Goal: Task Accomplishment & Management: Use online tool/utility

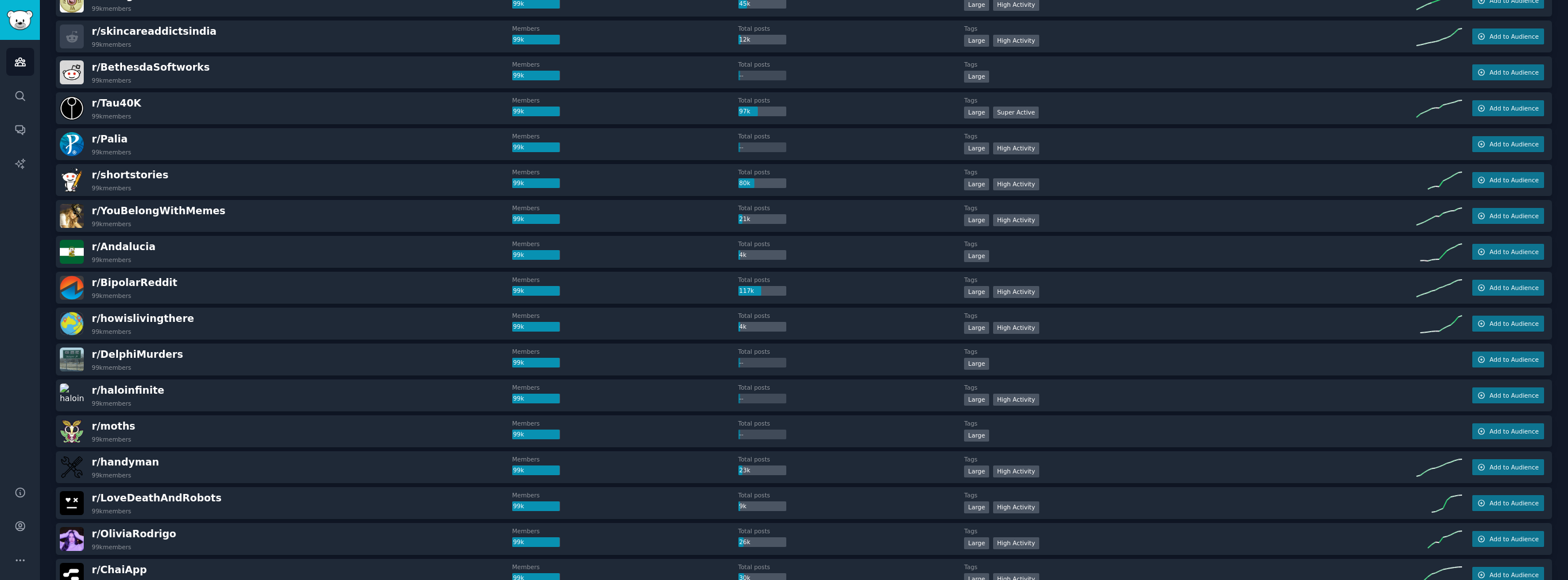
scroll to position [1183, 0]
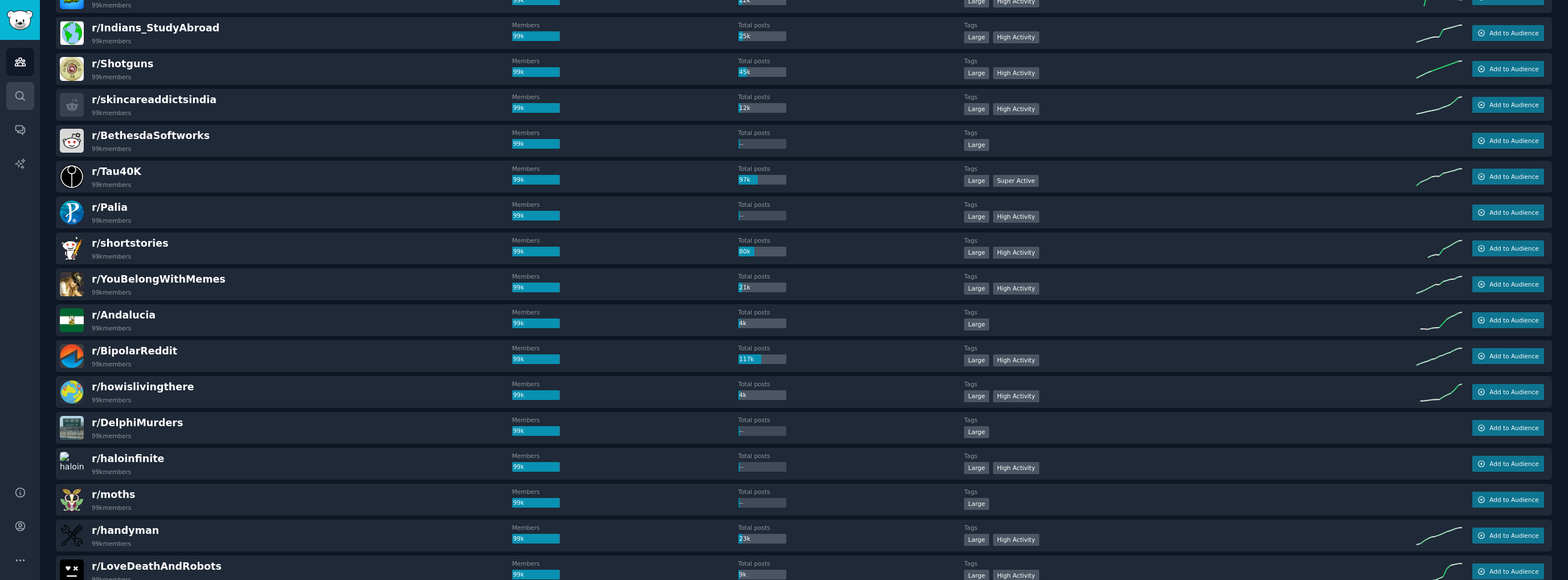
click at [21, 97] on icon "Sidebar" at bounding box center [19, 95] width 12 height 12
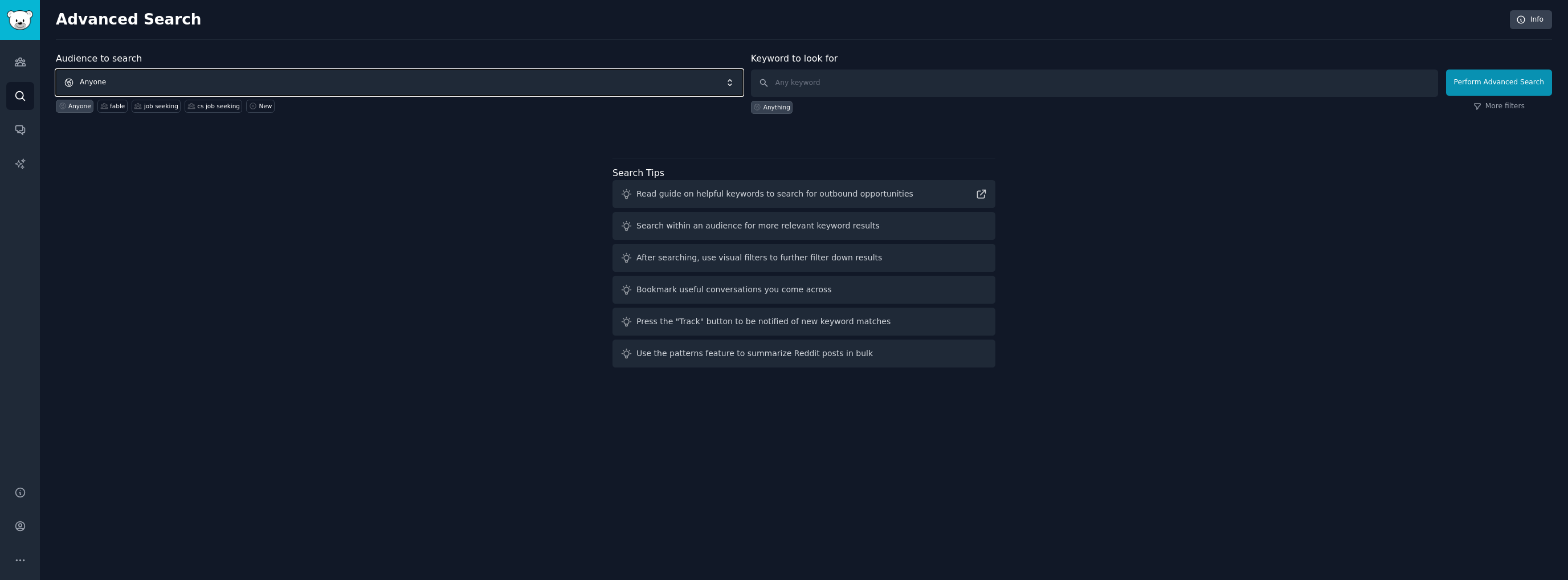
click at [166, 80] on span "Anyone" at bounding box center [399, 83] width 687 height 26
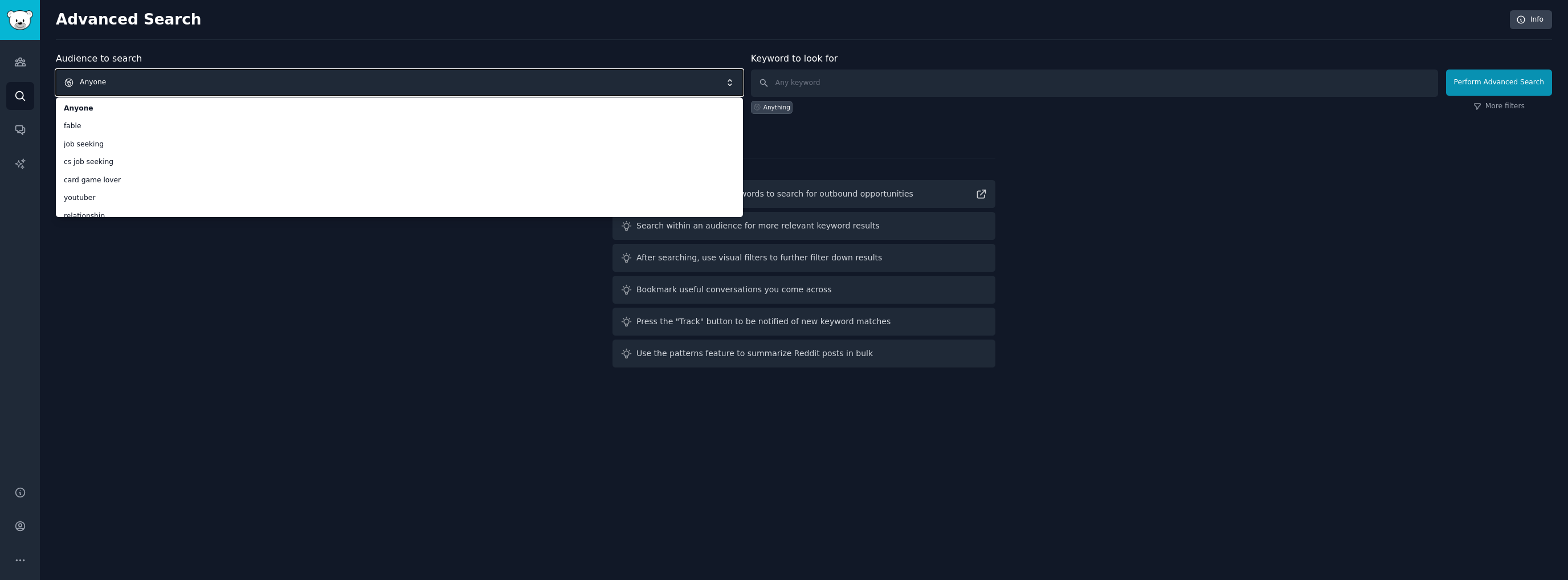
click at [140, 80] on span "Anyone" at bounding box center [399, 83] width 687 height 26
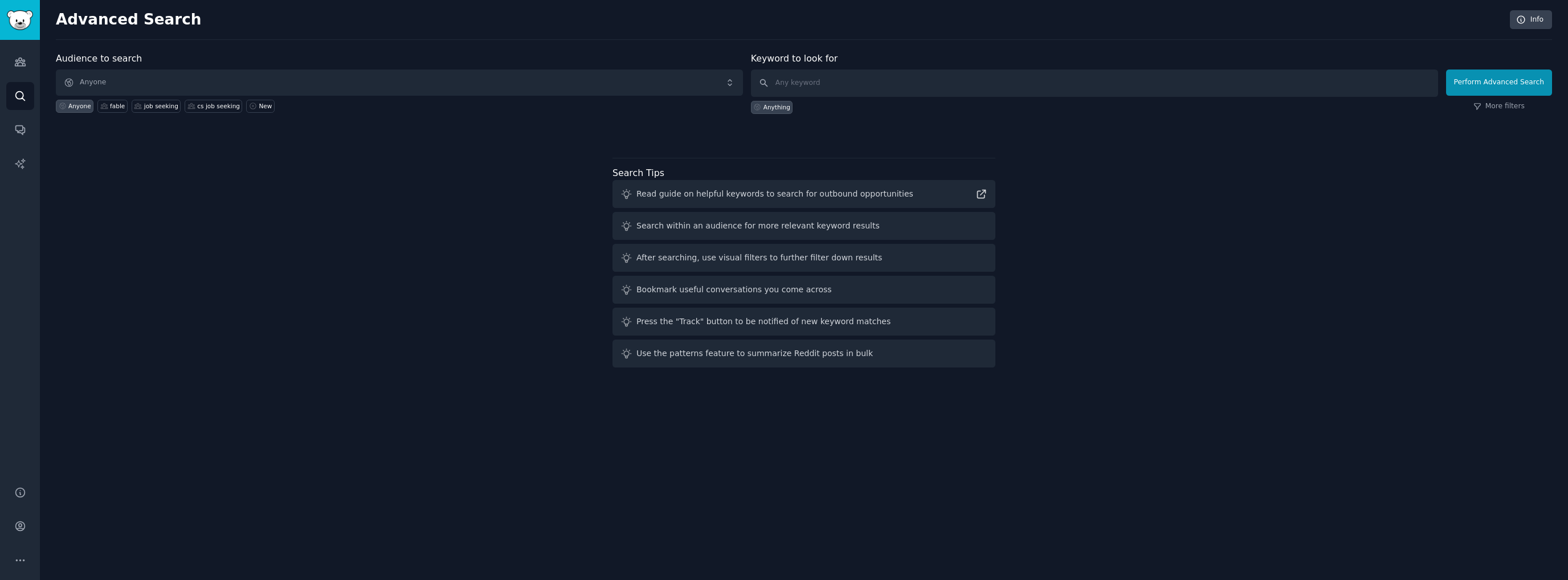
click at [336, 153] on div "Audience to search Anyone Anyone fable job seeking cs job seeking New Keyword t…" at bounding box center [804, 212] width 1496 height 320
click at [934, 84] on input "text" at bounding box center [1094, 83] width 687 height 27
type input "facebook market"
click button "Perform Advanced Search" at bounding box center [1498, 83] width 106 height 26
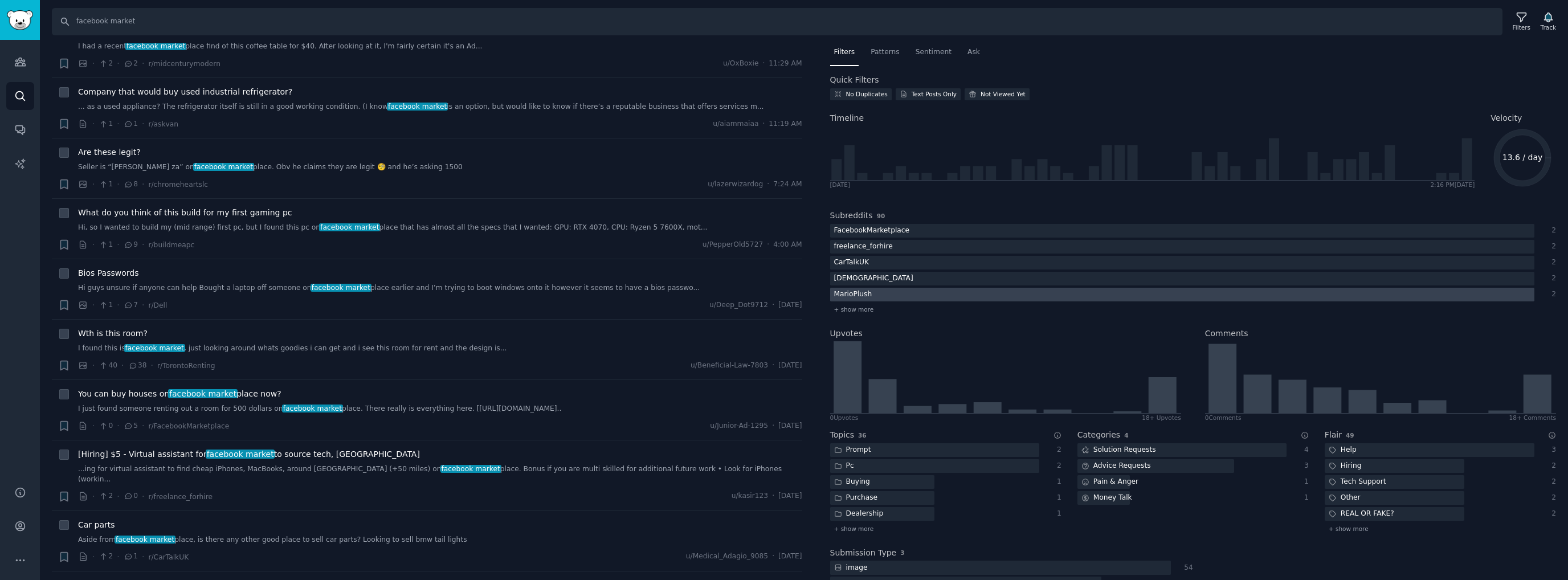
scroll to position [40, 0]
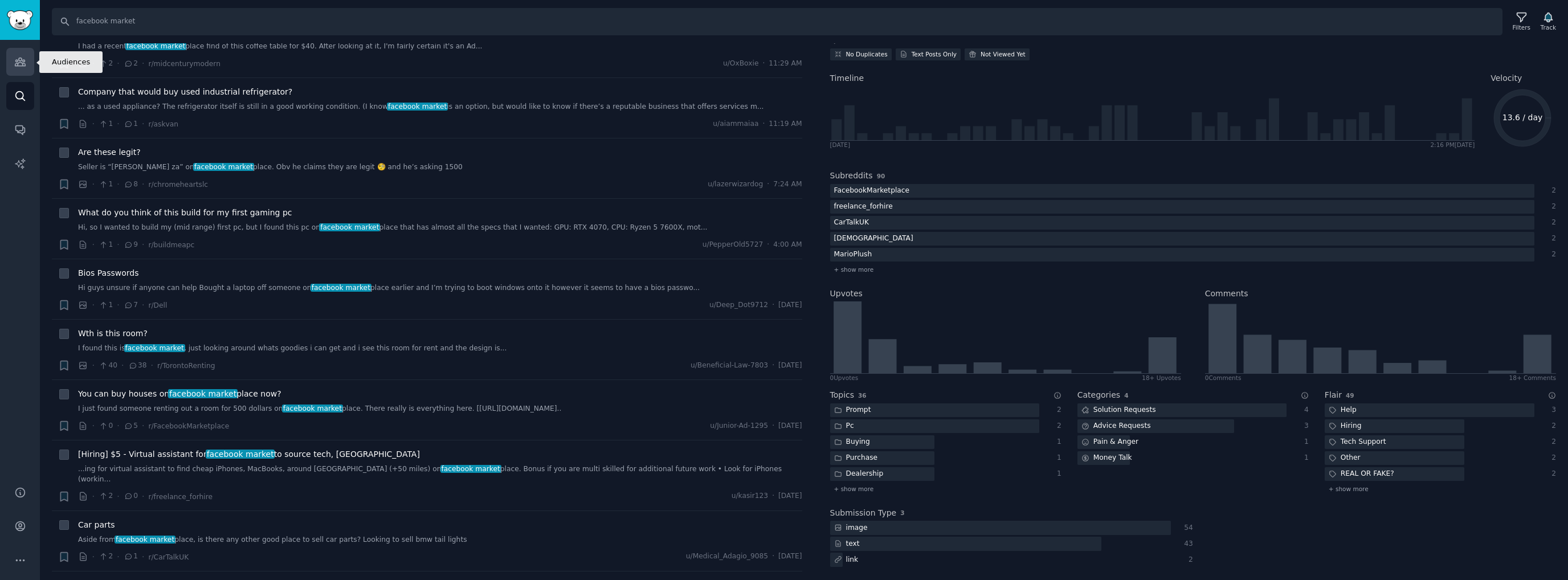
click at [24, 63] on icon "Sidebar" at bounding box center [19, 62] width 10 height 8
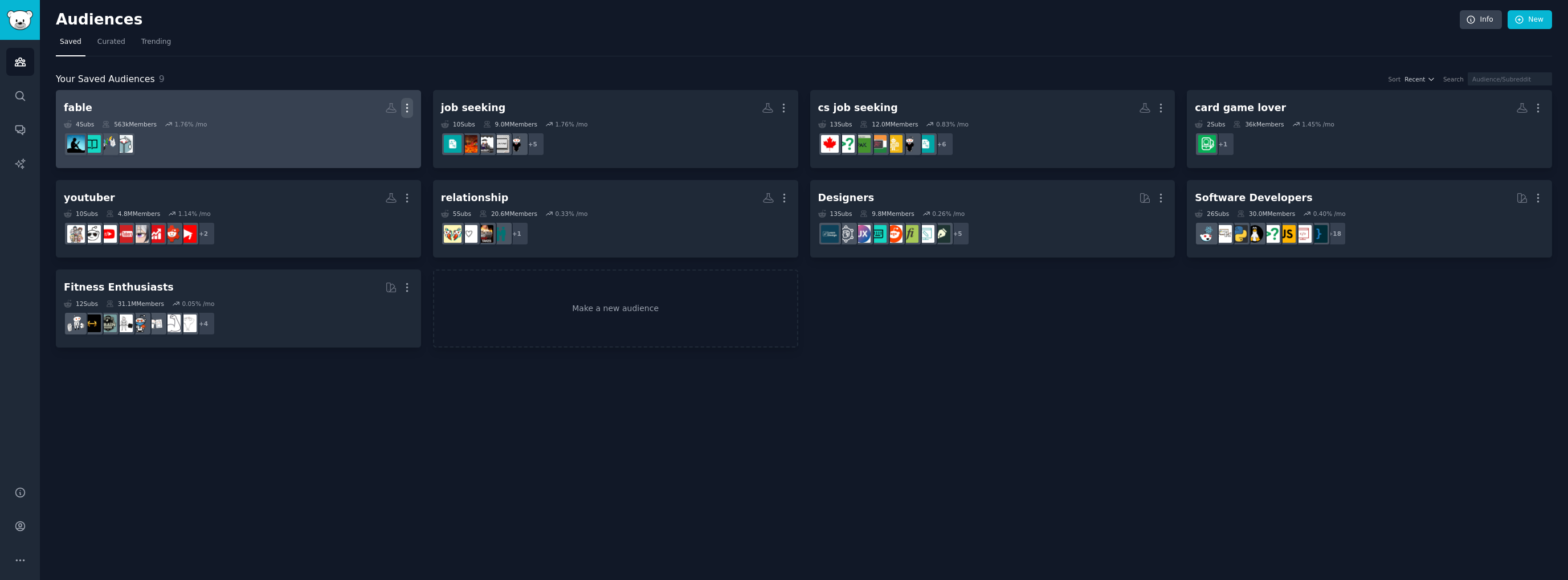
click at [405, 105] on icon "button" at bounding box center [406, 107] width 12 height 12
click at [378, 128] on p "Delete" at bounding box center [376, 131] width 26 height 12
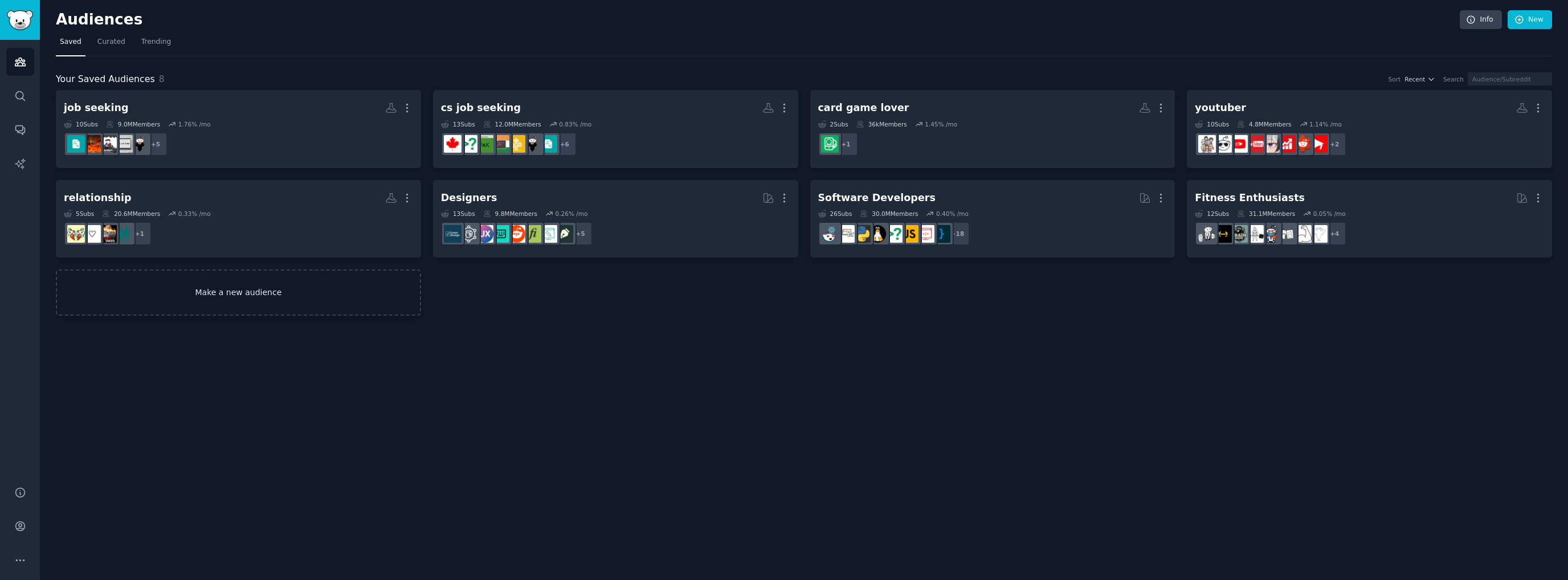
click at [342, 285] on link "Make a new audience" at bounding box center [238, 293] width 366 height 46
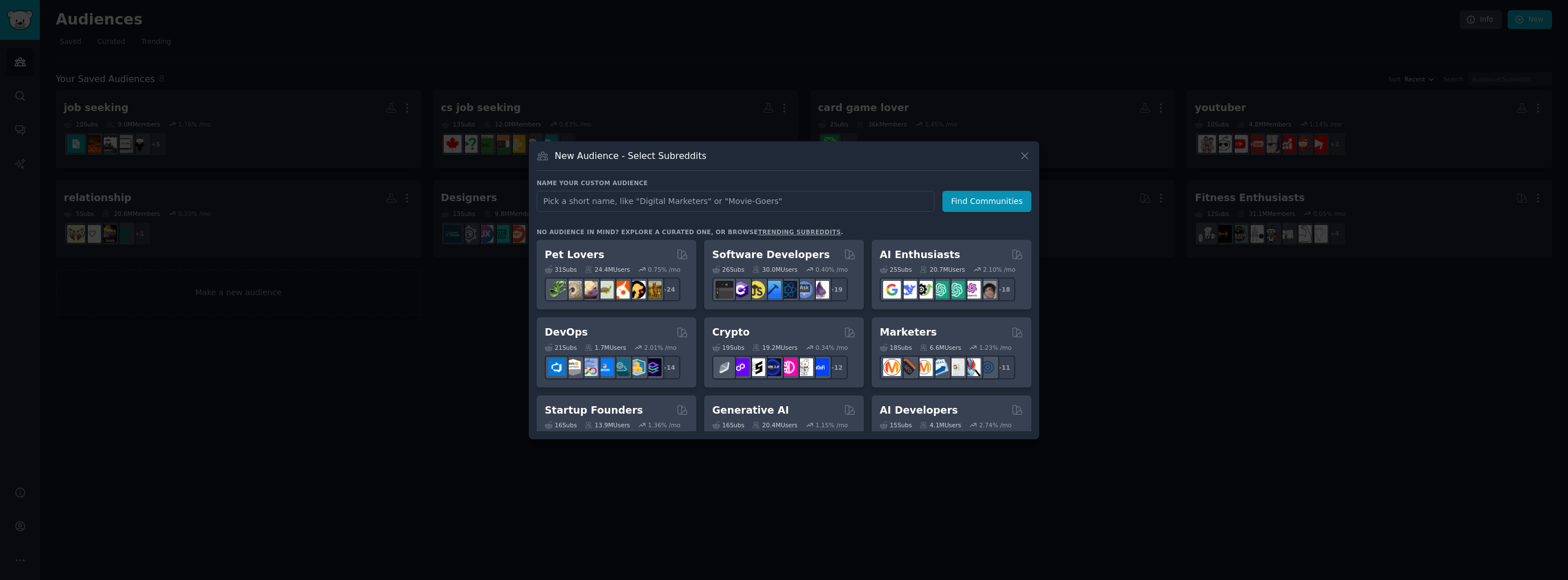
click at [665, 197] on input "text" at bounding box center [735, 201] width 398 height 21
type input "facebook market"
click button "Find Communities" at bounding box center [986, 201] width 89 height 21
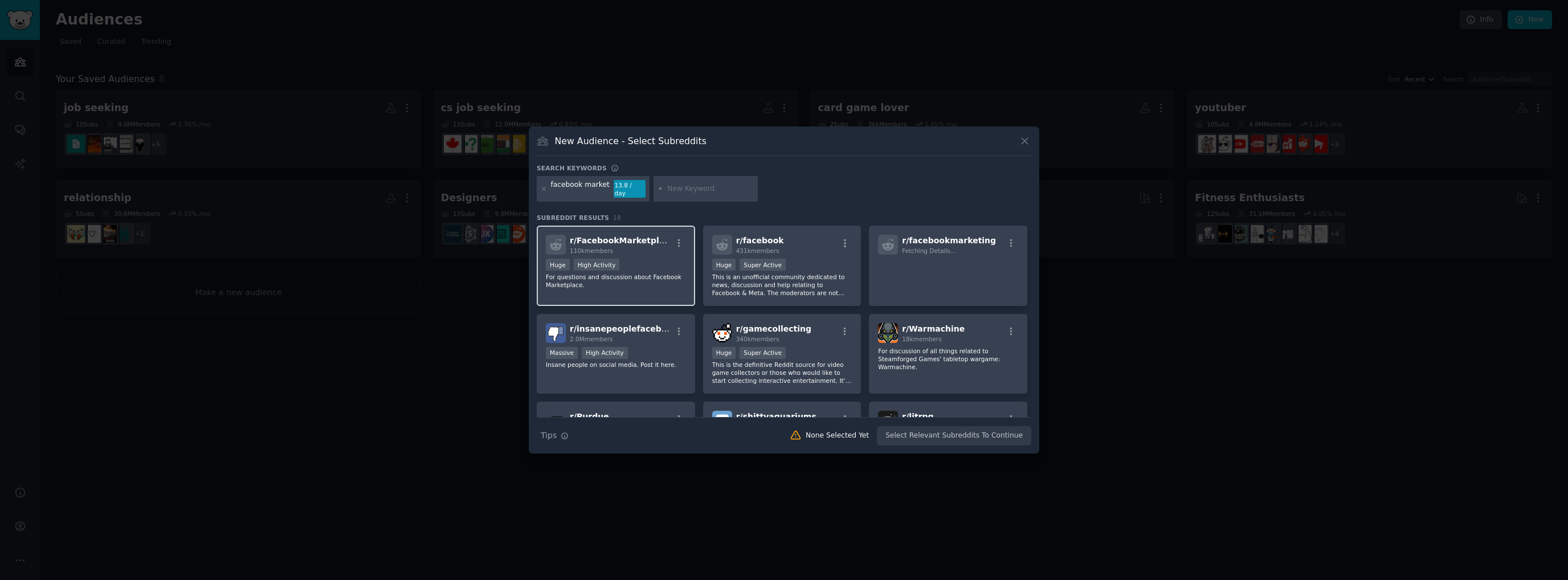
scroll to position [57, 0]
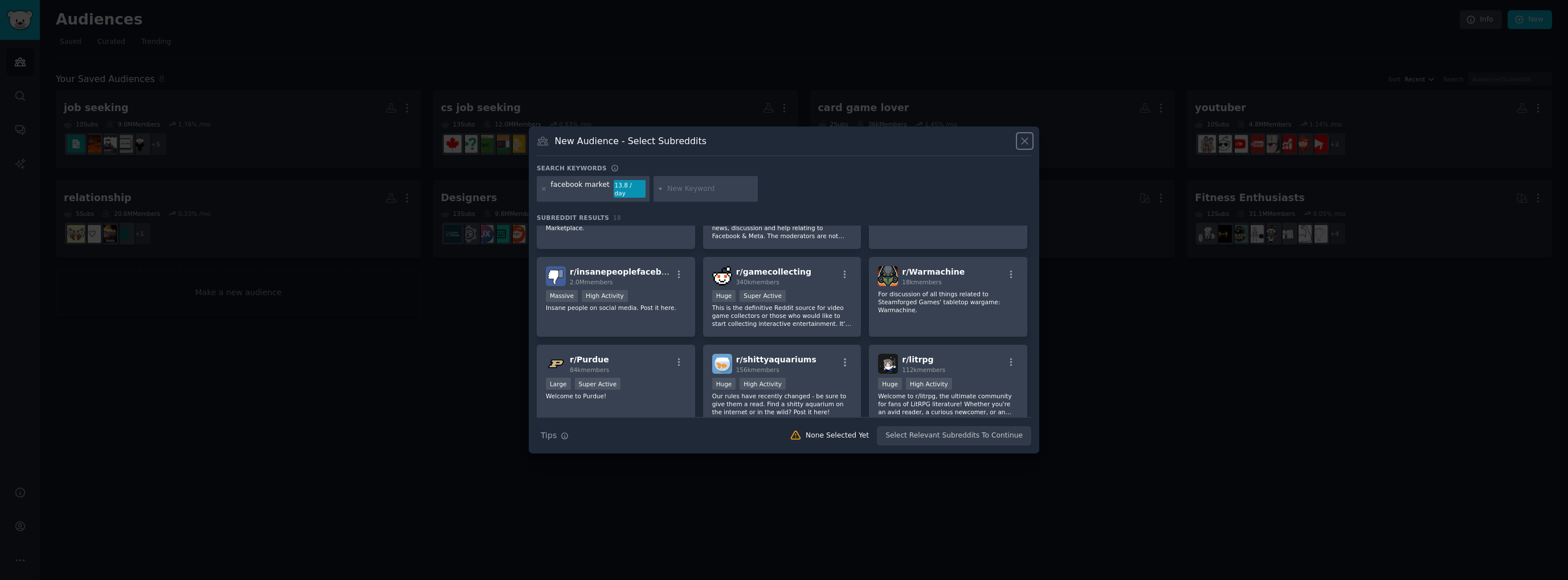
click at [1028, 144] on icon at bounding box center [1024, 141] width 12 height 12
